Goal: Information Seeking & Learning: Check status

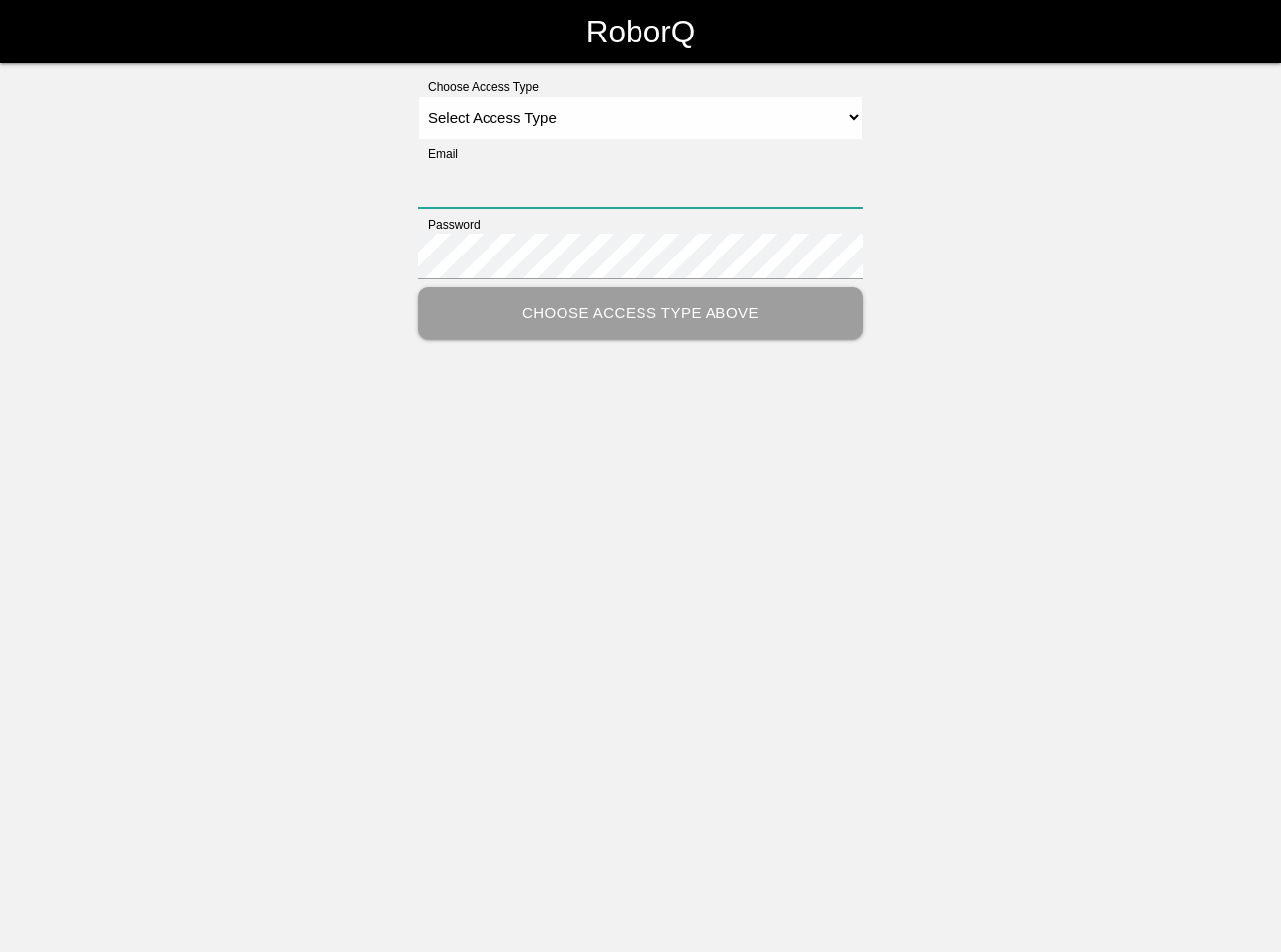
type input "[EMAIL_ADDRESS][DOMAIN_NAME]"
click at [556, 121] on select "Select Access Type Admin Customer Supervisor Worker" at bounding box center [640, 117] width 444 height 45
select select "Supervisor"
click at [418, 95] on select "Select Access Type Admin Customer Supervisor Worker" at bounding box center [640, 117] width 444 height 45
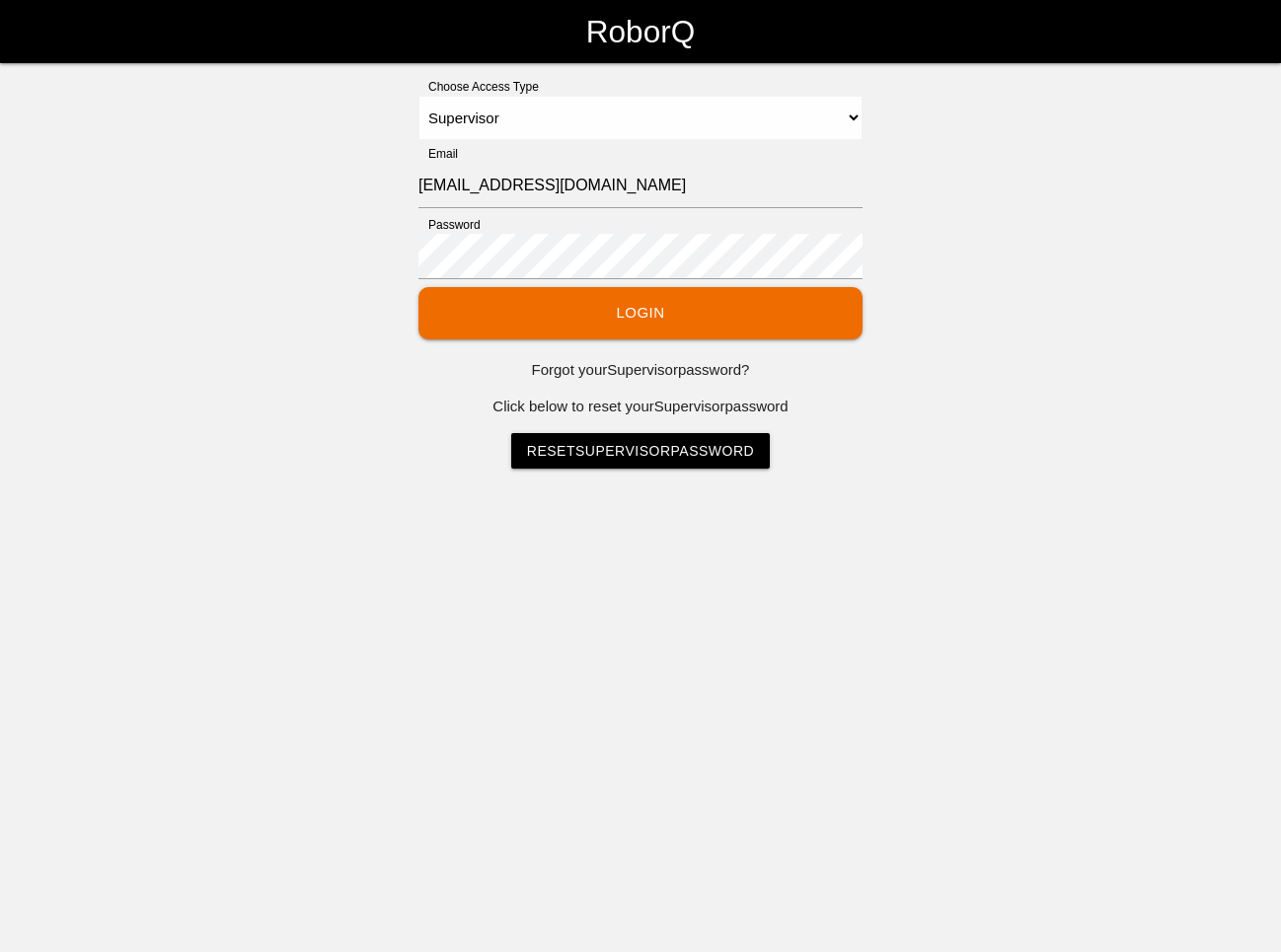
click at [615, 312] on button "Login" at bounding box center [640, 313] width 444 height 53
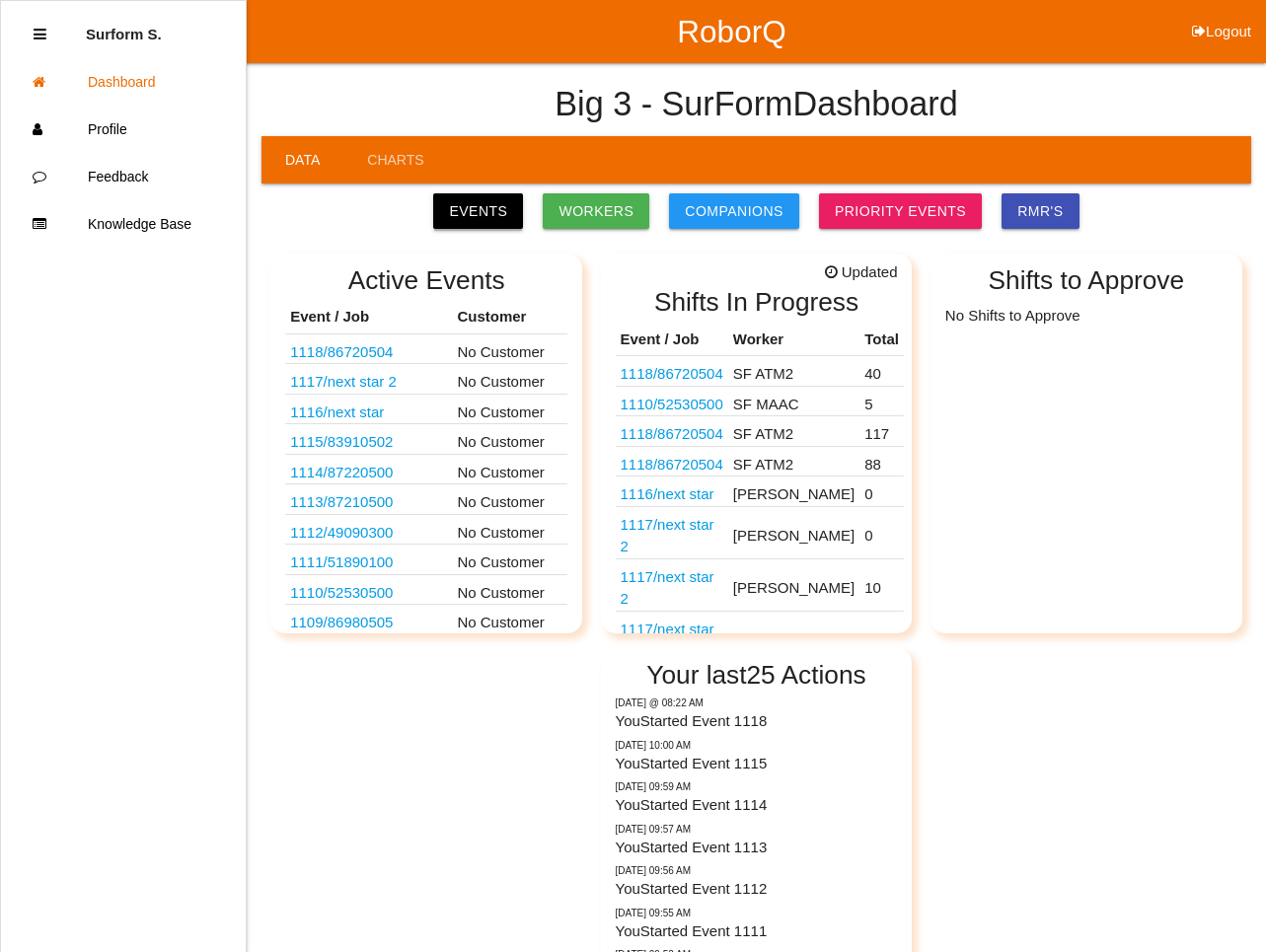
click at [500, 205] on link "Events" at bounding box center [478, 212] width 89 height 36
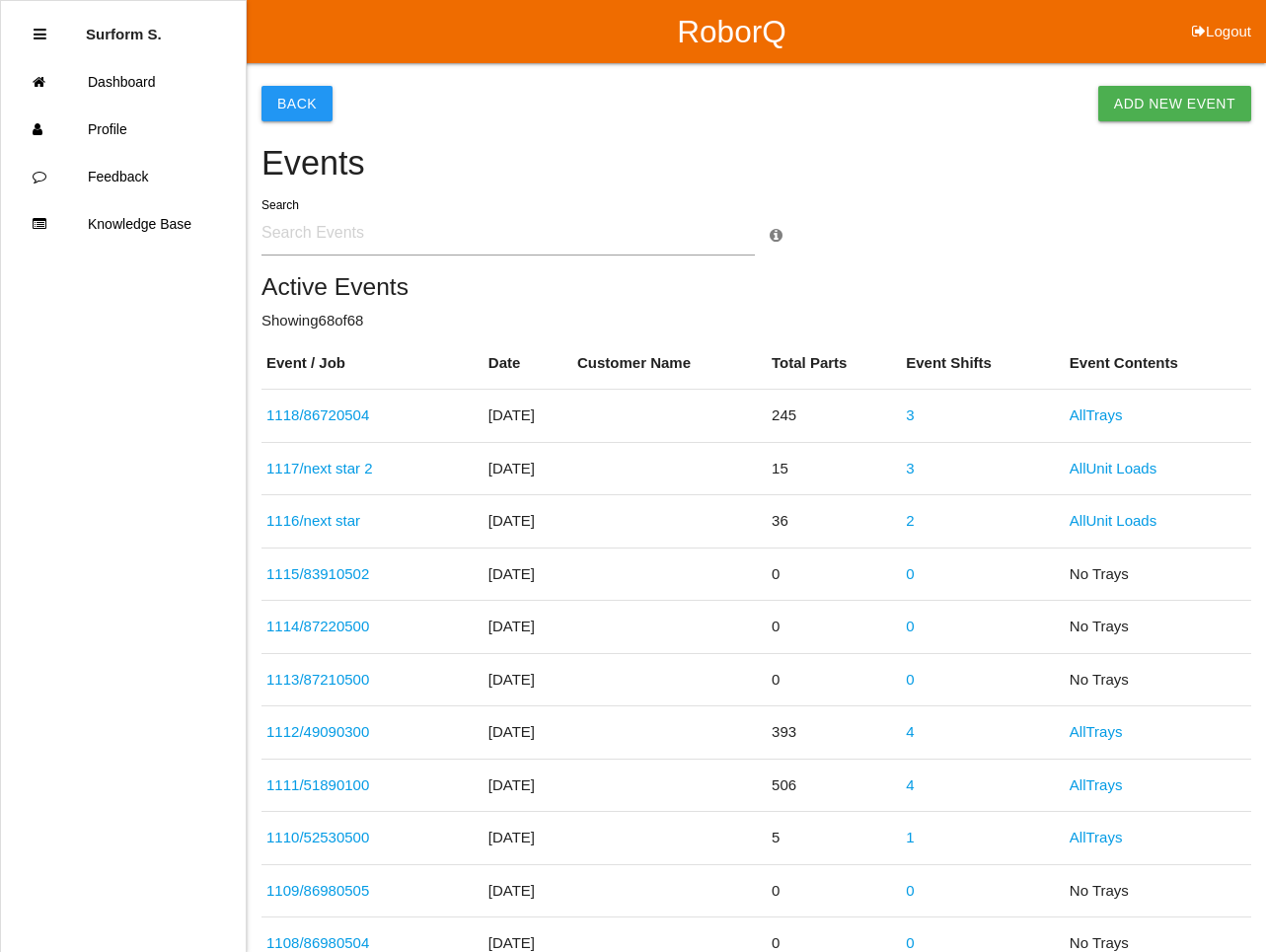
click at [421, 238] on input "text" at bounding box center [508, 233] width 493 height 46
type input "8071"
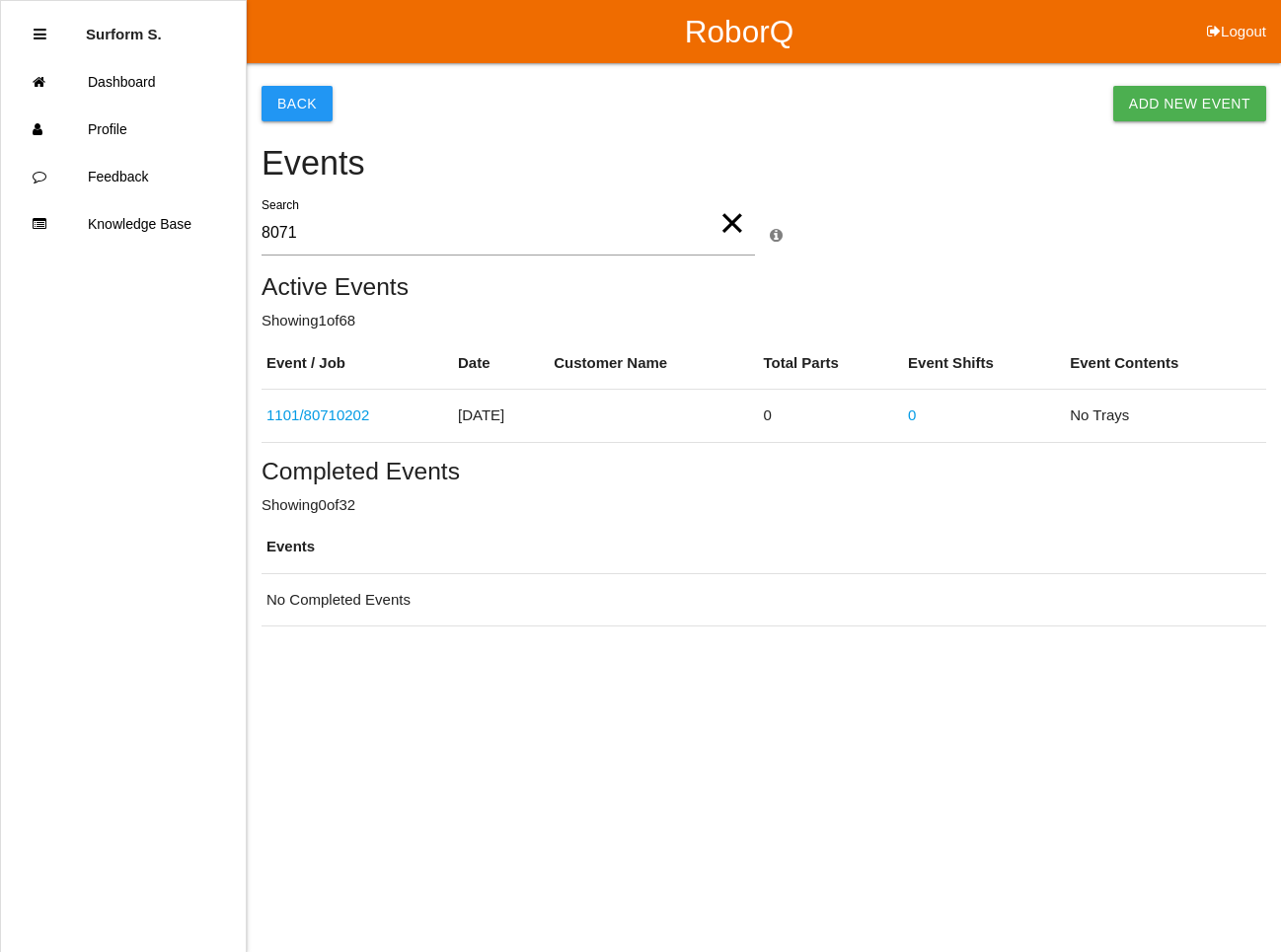
click at [351, 416] on link "1101 / 80710202" at bounding box center [317, 414] width 102 height 17
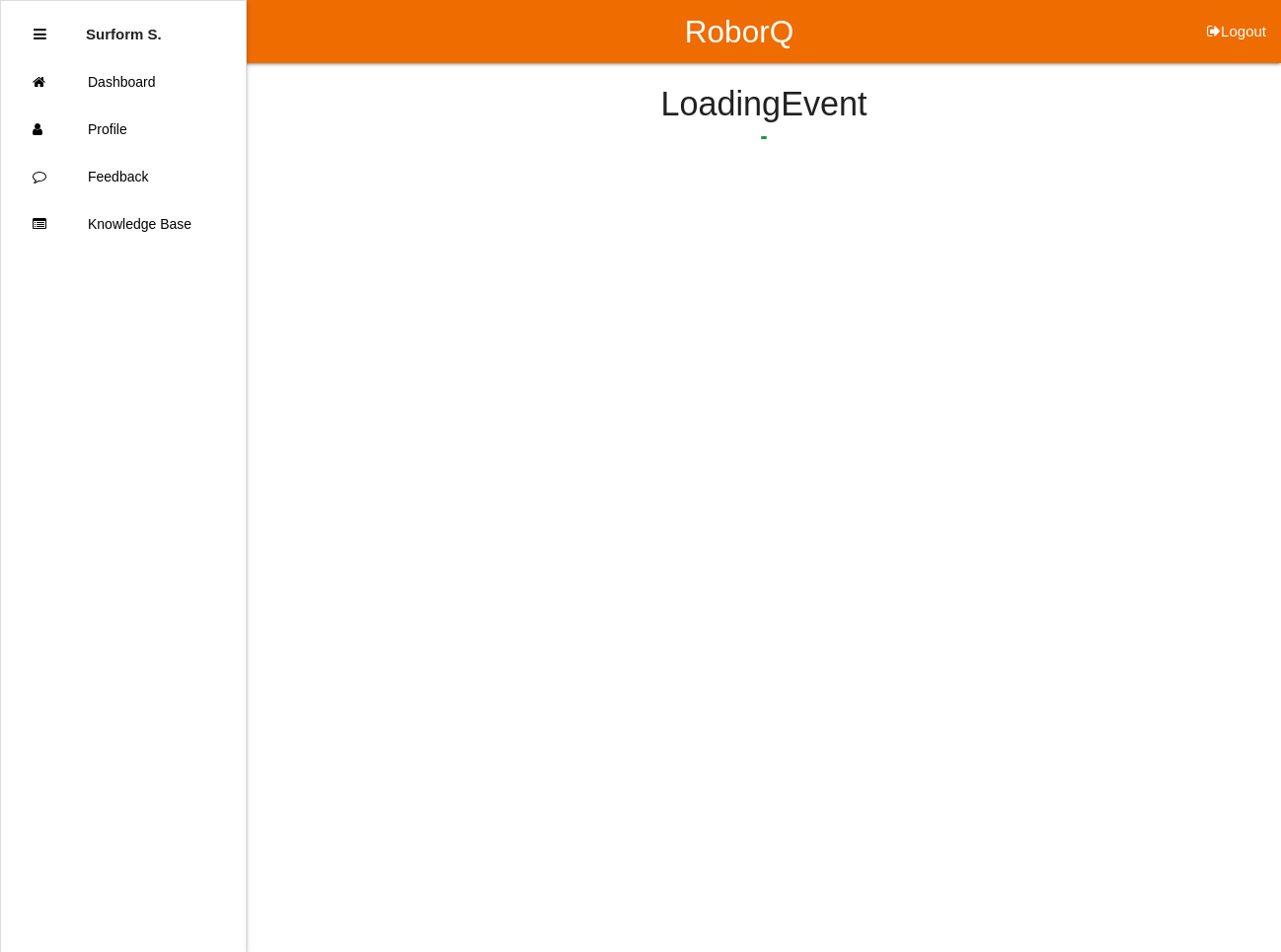
click at [351, 291] on html "RoborQ Logout Surform S. Dashboard Profile Feedback Knowledge Base Loading Event" at bounding box center [640, 145] width 1281 height 291
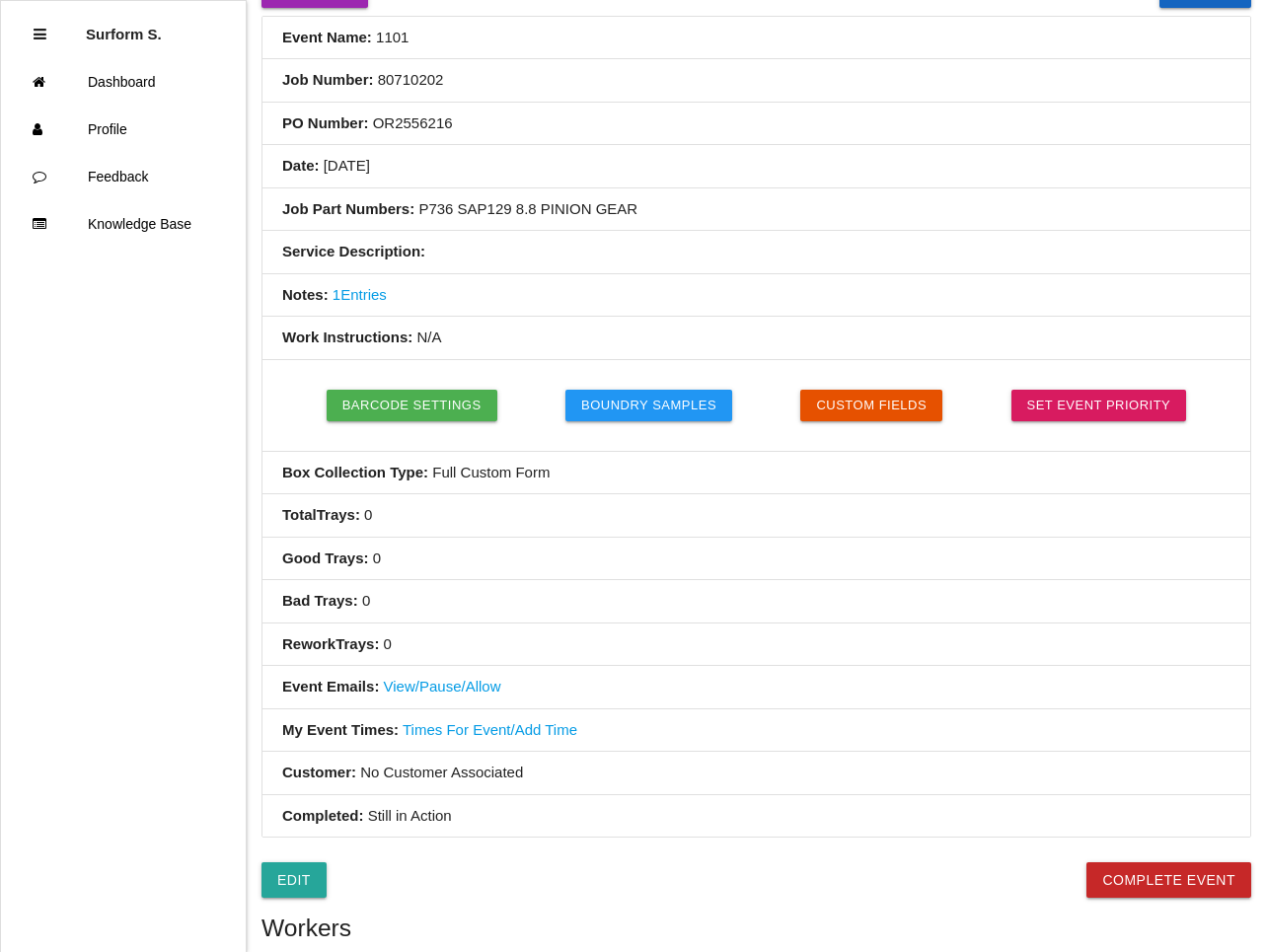
scroll to position [388, 0]
